Goal: Task Accomplishment & Management: Use online tool/utility

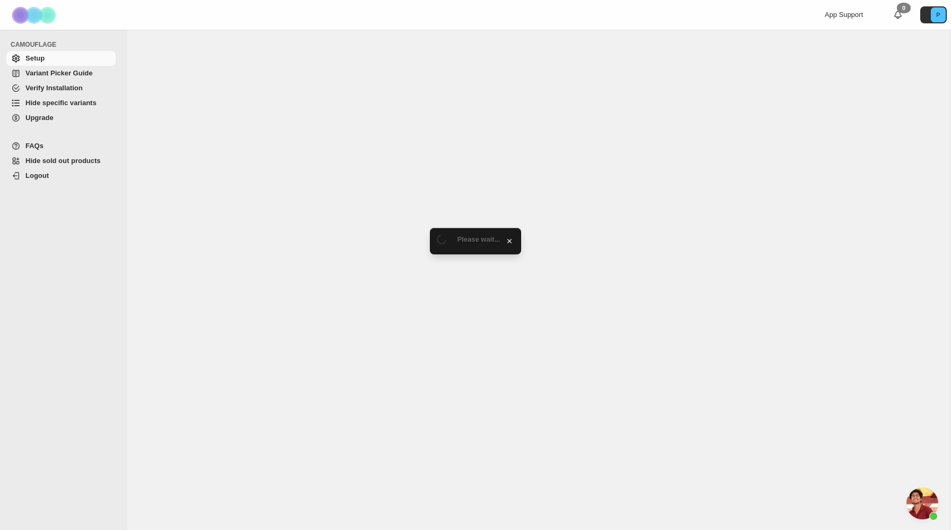
scroll to position [611, 0]
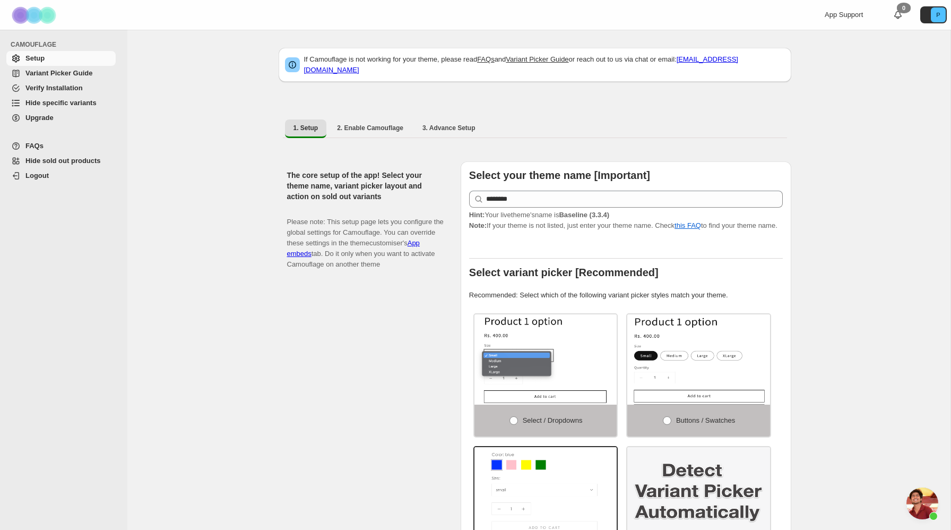
click at [46, 70] on span "Variant Picker Guide" at bounding box center [58, 73] width 67 height 8
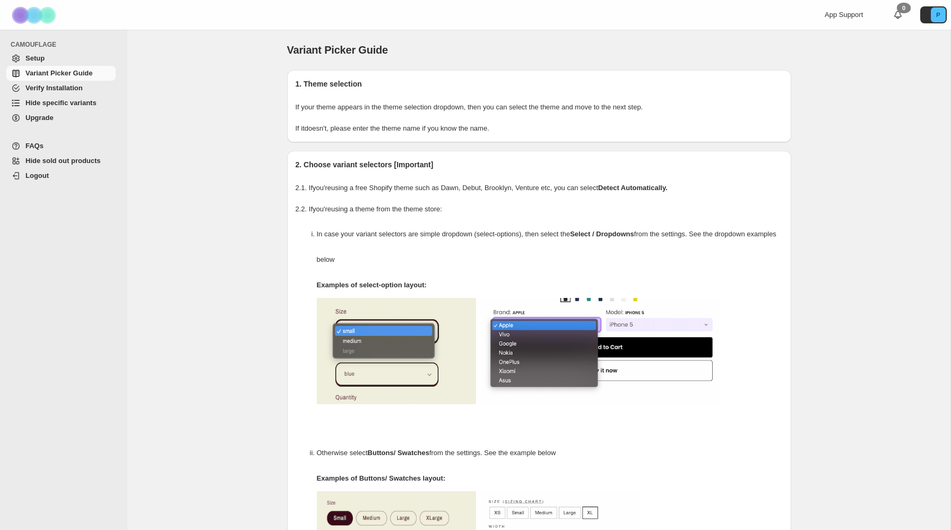
click at [49, 100] on span "Hide specific variants" at bounding box center [60, 103] width 71 height 8
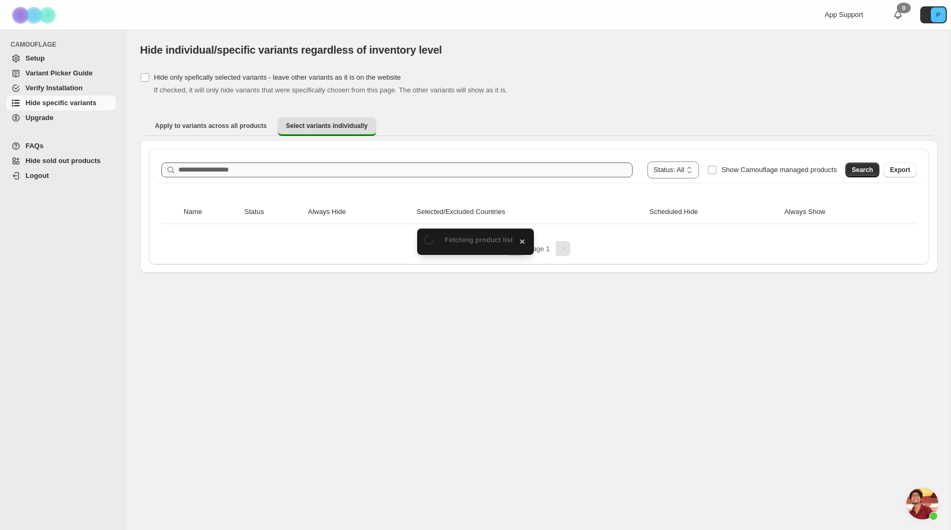
scroll to position [611, 0]
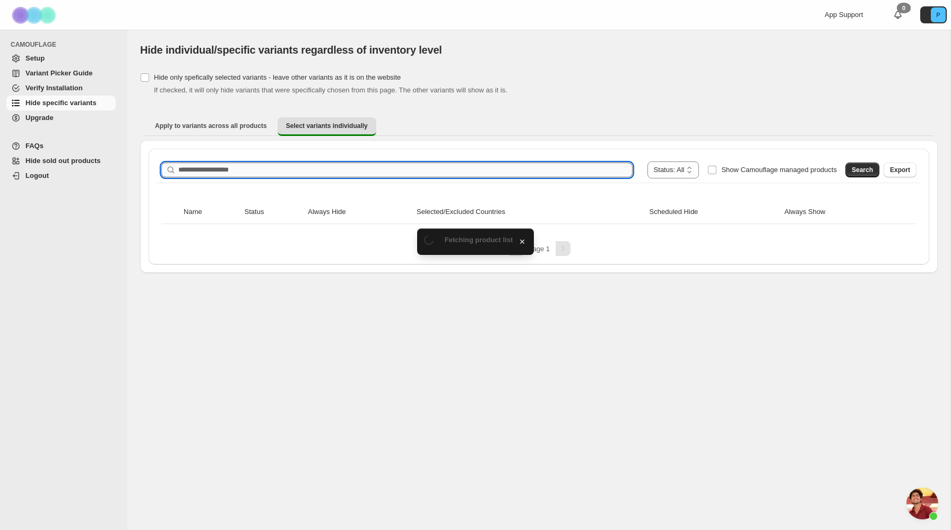
click at [270, 170] on input "Search product name" at bounding box center [405, 169] width 454 height 15
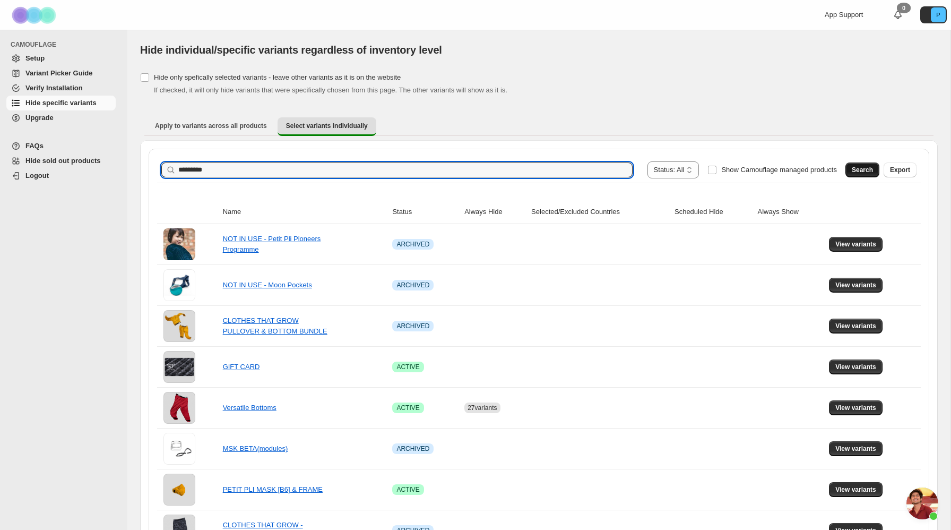
click at [861, 168] on span "Search" at bounding box center [862, 170] width 21 height 8
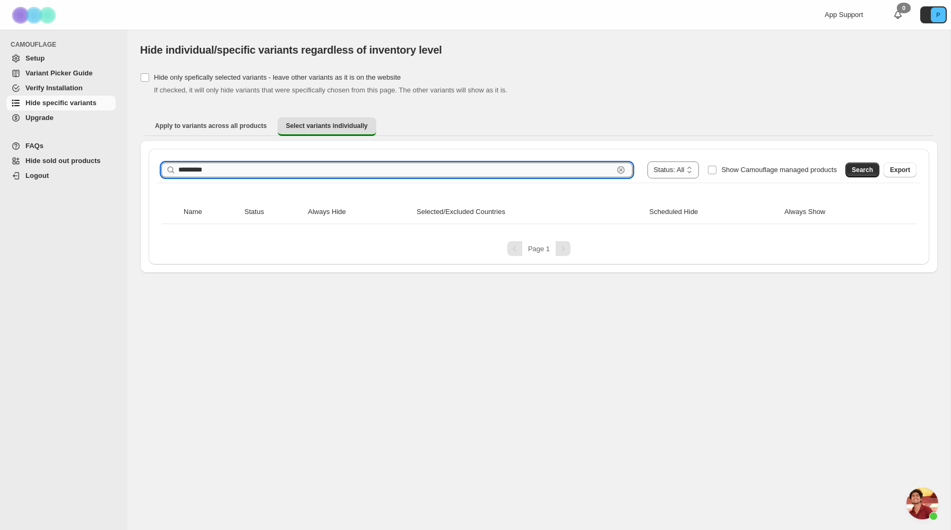
click at [233, 172] on input "*********" at bounding box center [395, 169] width 435 height 15
type input "********"
click at [849, 174] on button "Search" at bounding box center [863, 169] width 34 height 15
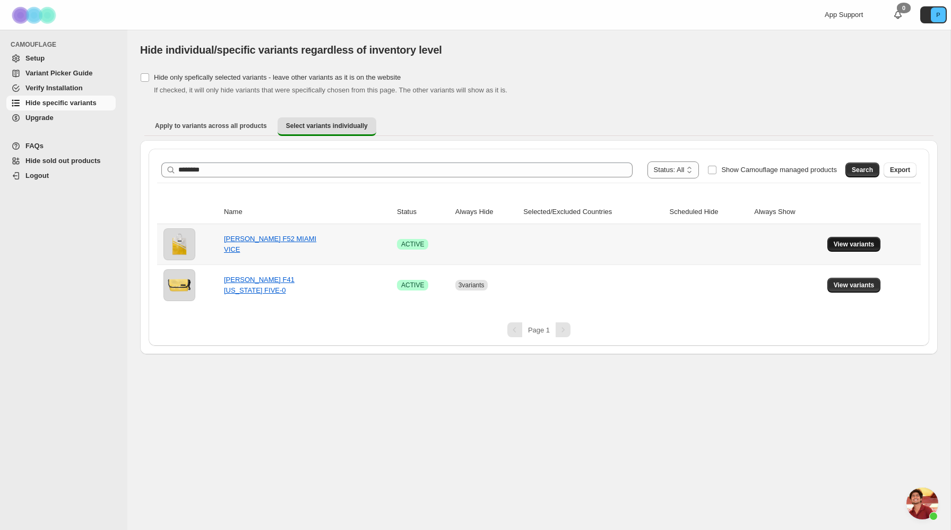
click at [847, 240] on button "View variants" at bounding box center [855, 244] width 54 height 15
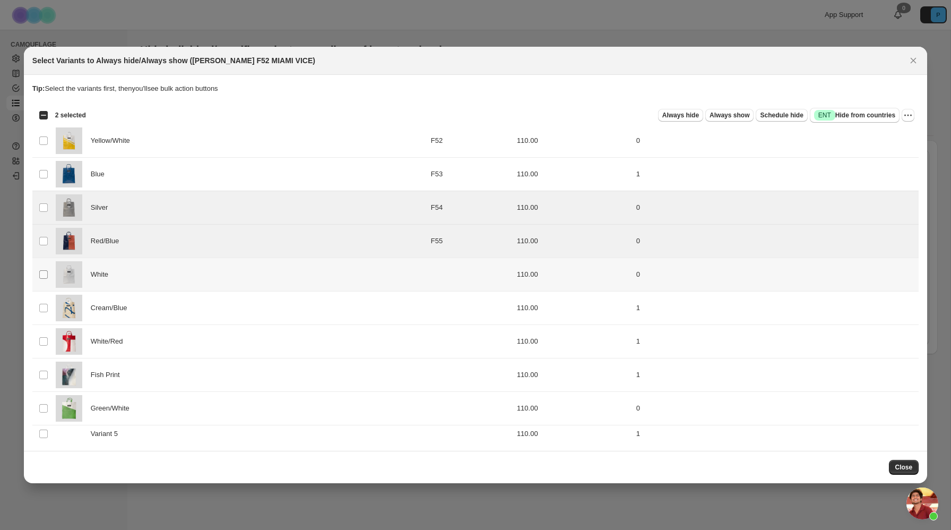
click at [41, 270] on span ":r7:" at bounding box center [44, 275] width 10 height 10
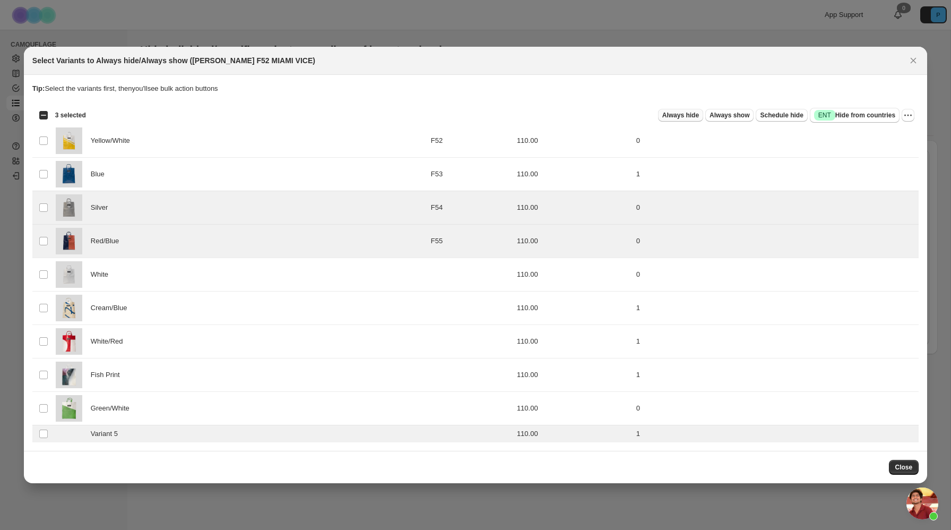
click at [669, 116] on span "Always hide" at bounding box center [681, 115] width 37 height 8
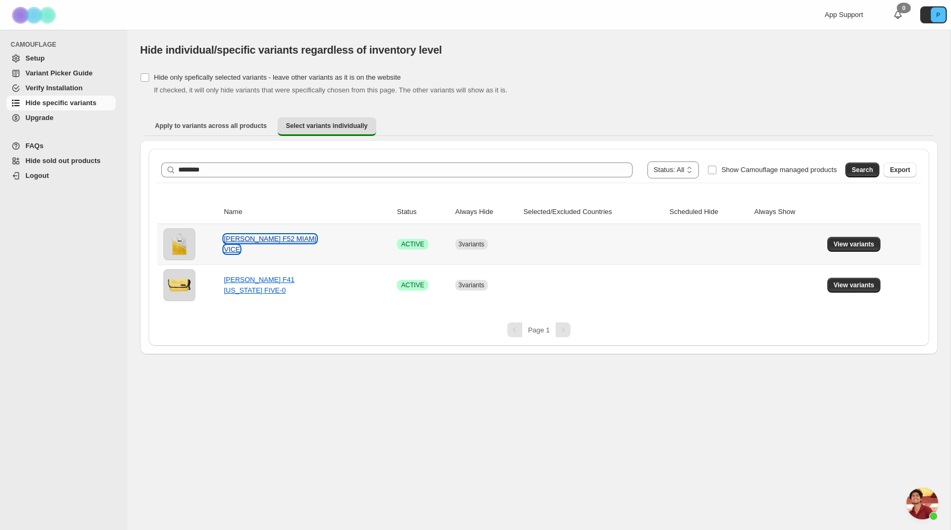
click at [256, 242] on link "FREITAG F52 MIAMI VICE" at bounding box center [270, 244] width 92 height 19
